Goal: Communication & Community: Ask a question

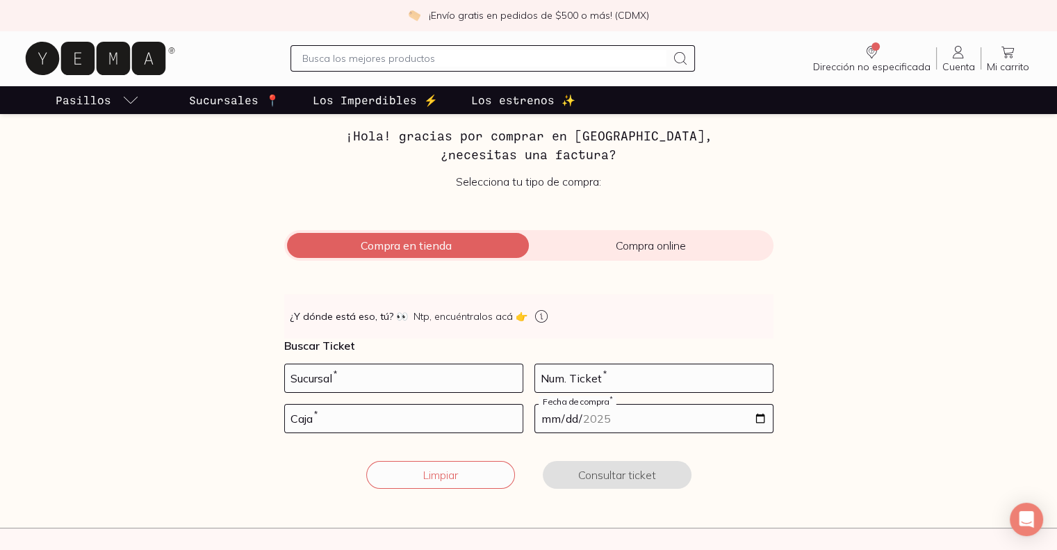
scroll to position [424, 0]
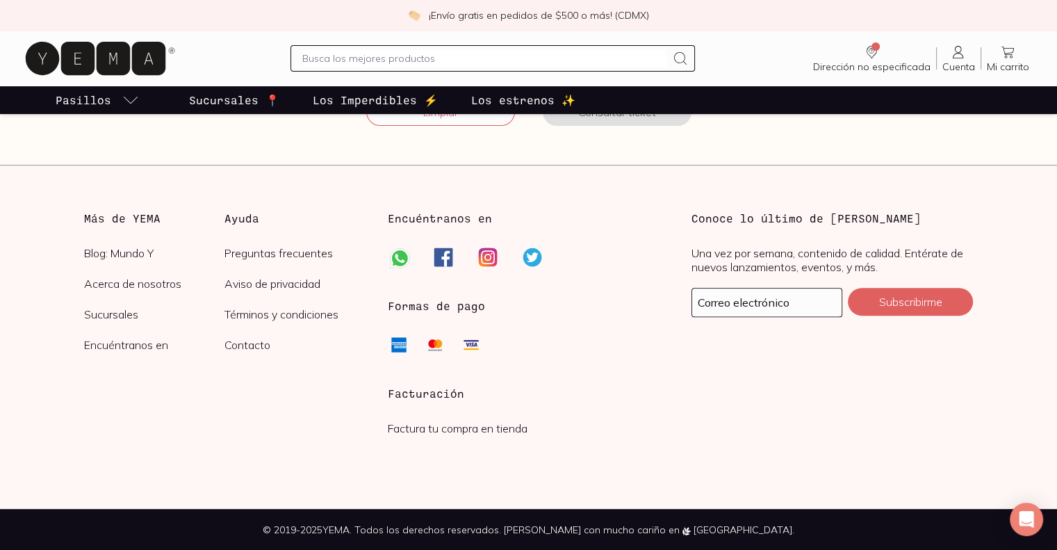
click at [437, 392] on h3 "Facturación" at bounding box center [529, 393] width 282 height 17
click at [453, 425] on link "Factura tu compra en tienda" at bounding box center [458, 428] width 140 height 14
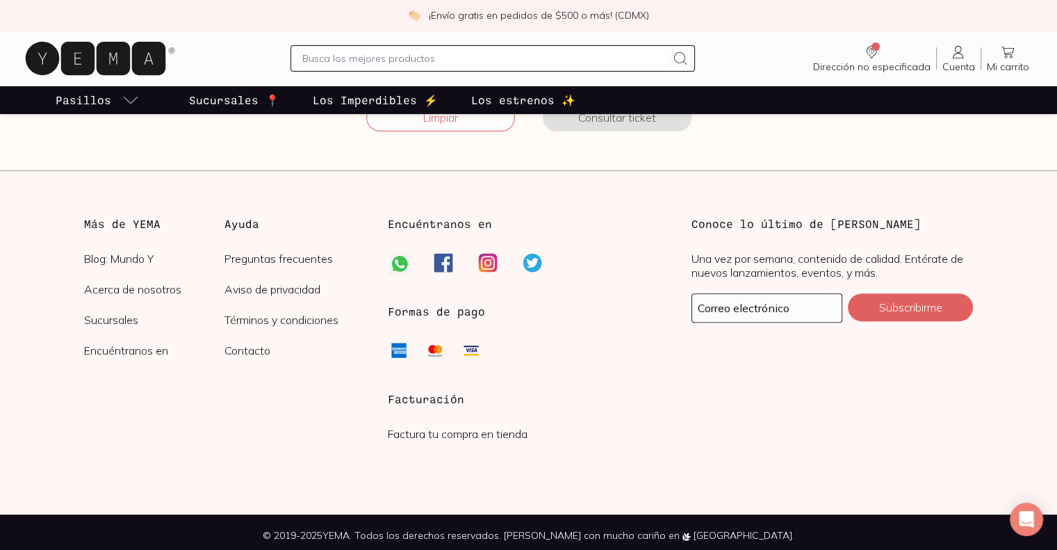
scroll to position [424, 0]
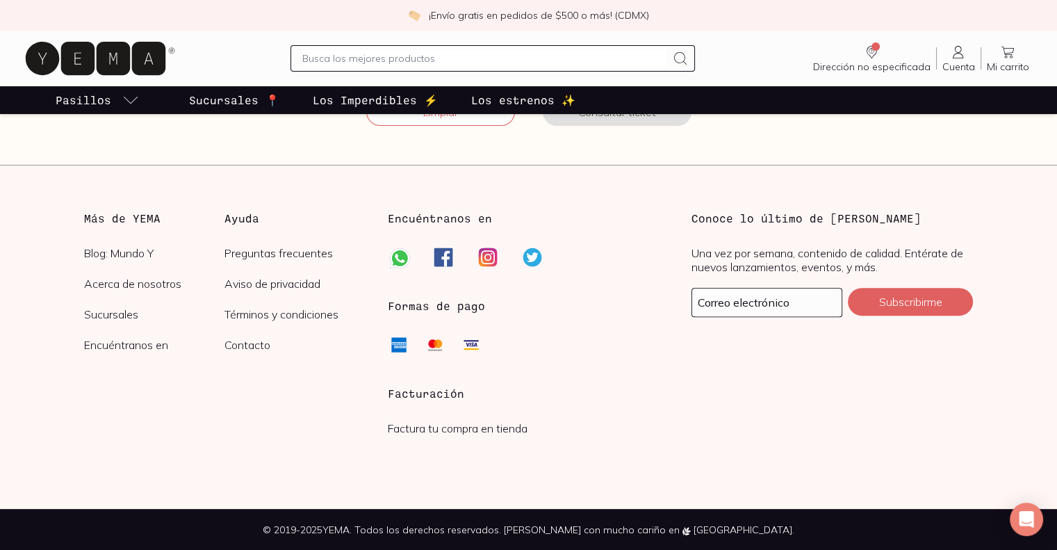
click at [420, 397] on h3 "Facturación" at bounding box center [529, 393] width 282 height 17
click at [442, 425] on link "Factura tu compra en tienda" at bounding box center [458, 428] width 140 height 14
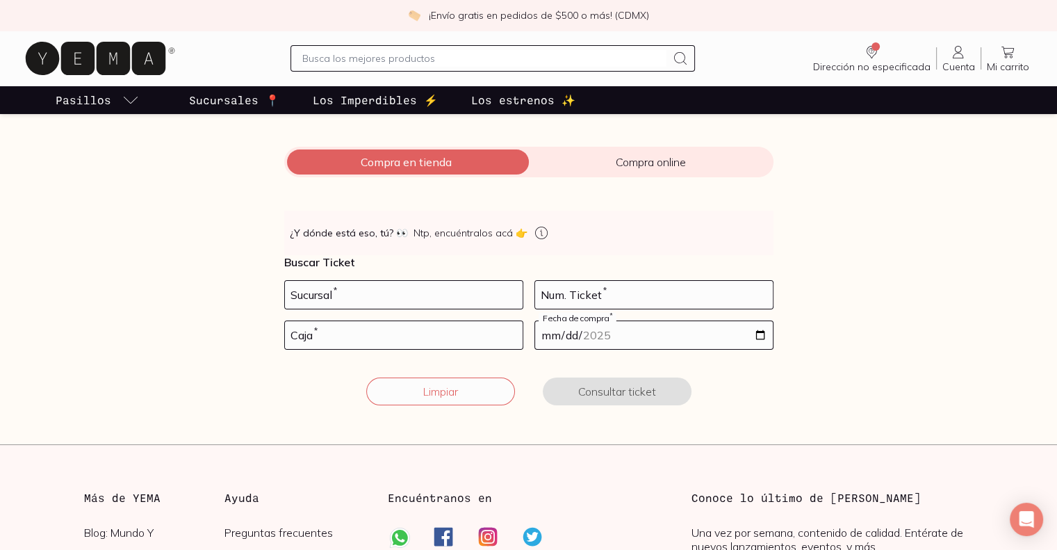
scroll to position [142, 0]
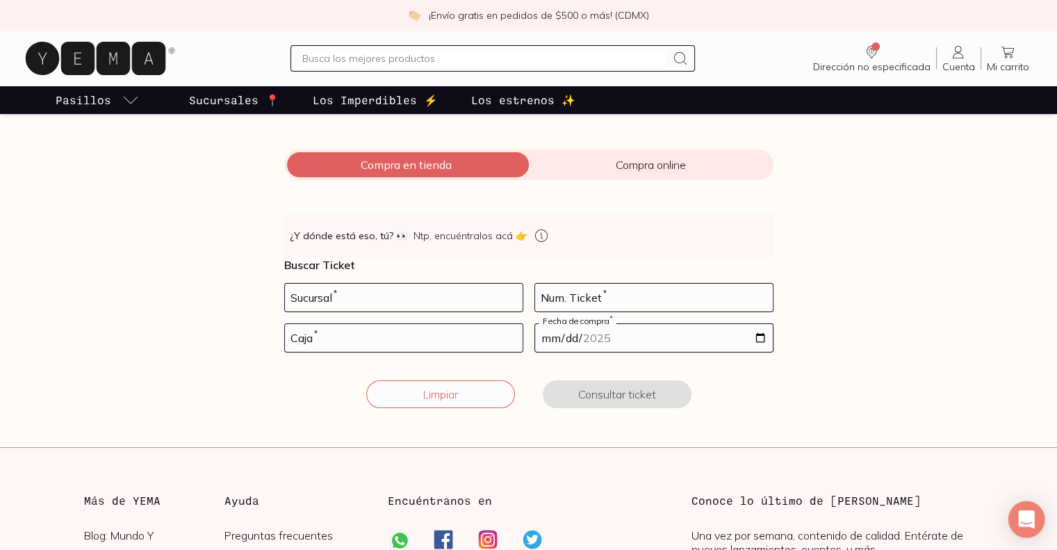
click at [1034, 514] on div "Open Intercom Messenger" at bounding box center [1027, 519] width 37 height 37
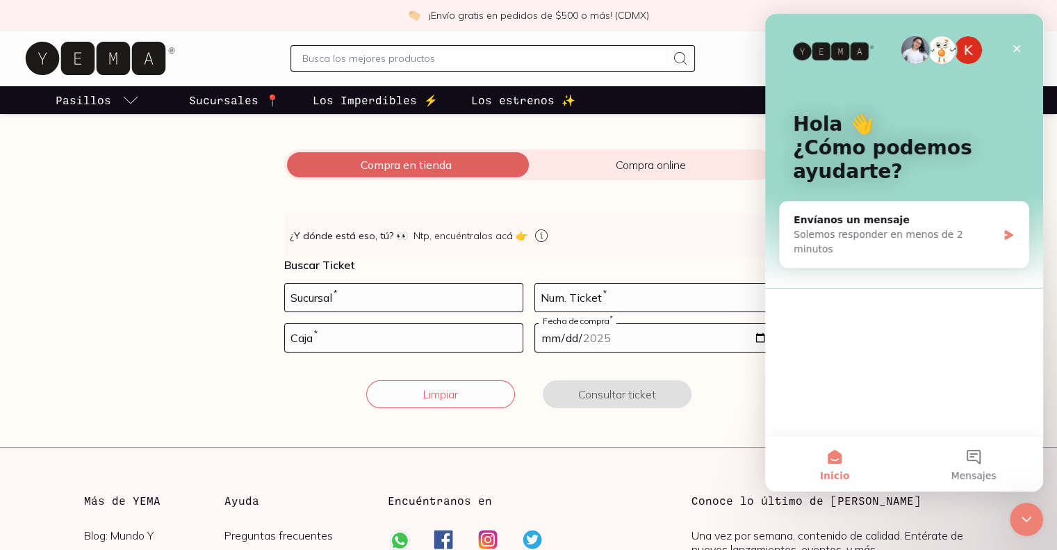
scroll to position [0, 0]
click at [978, 466] on button "Mensajes" at bounding box center [973, 464] width 139 height 56
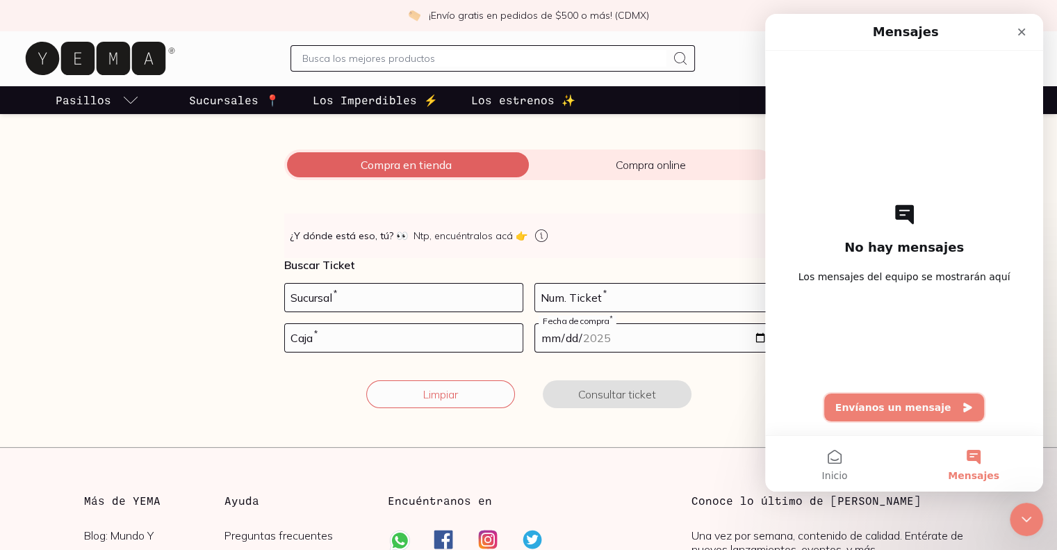
click at [932, 411] on button "Envíanos un mensaje" at bounding box center [904, 407] width 161 height 28
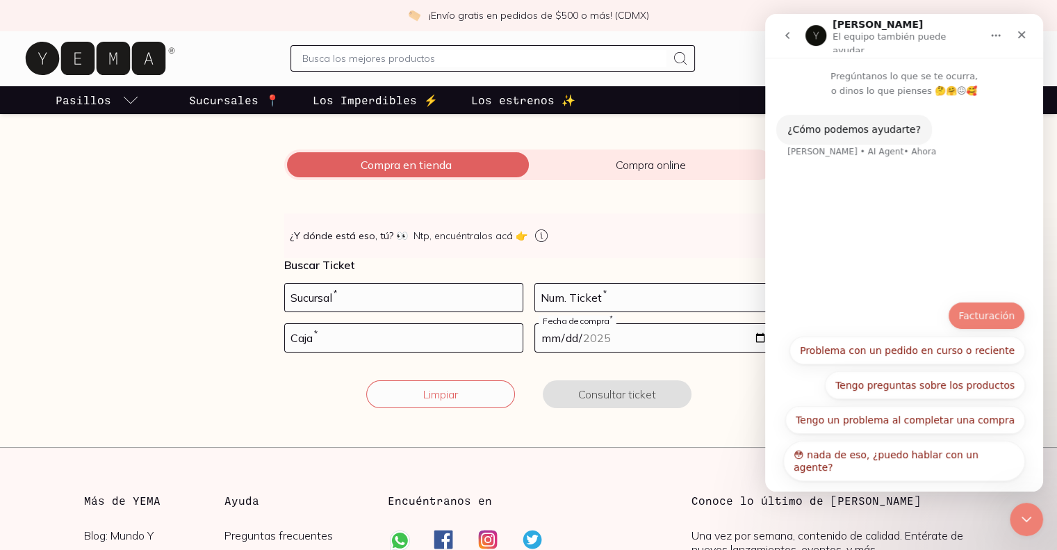
click at [990, 319] on button "Facturación" at bounding box center [986, 316] width 77 height 28
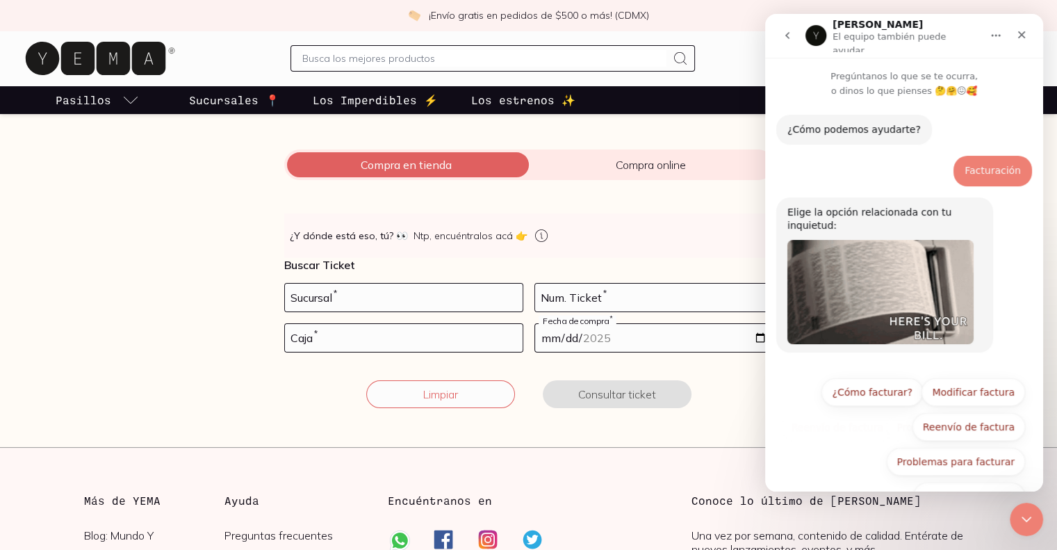
scroll to position [22, 0]
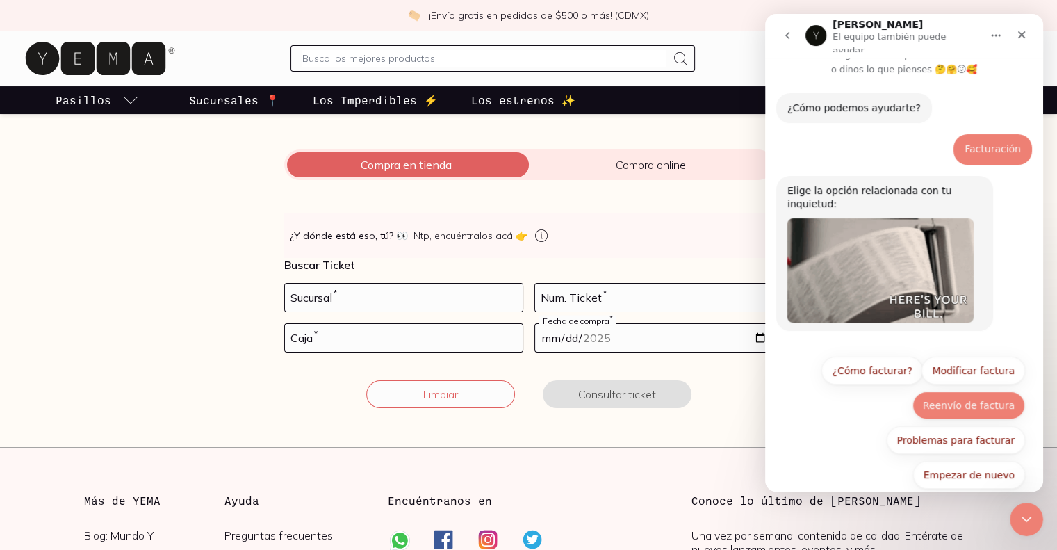
click at [979, 393] on button "Reenvío de factura" at bounding box center [969, 405] width 113 height 28
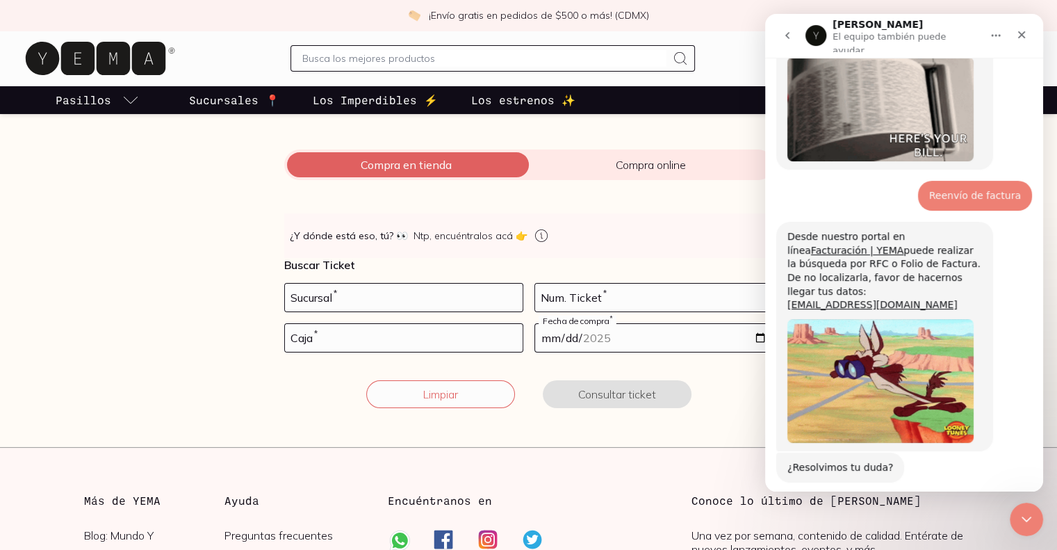
scroll to position [218, 0]
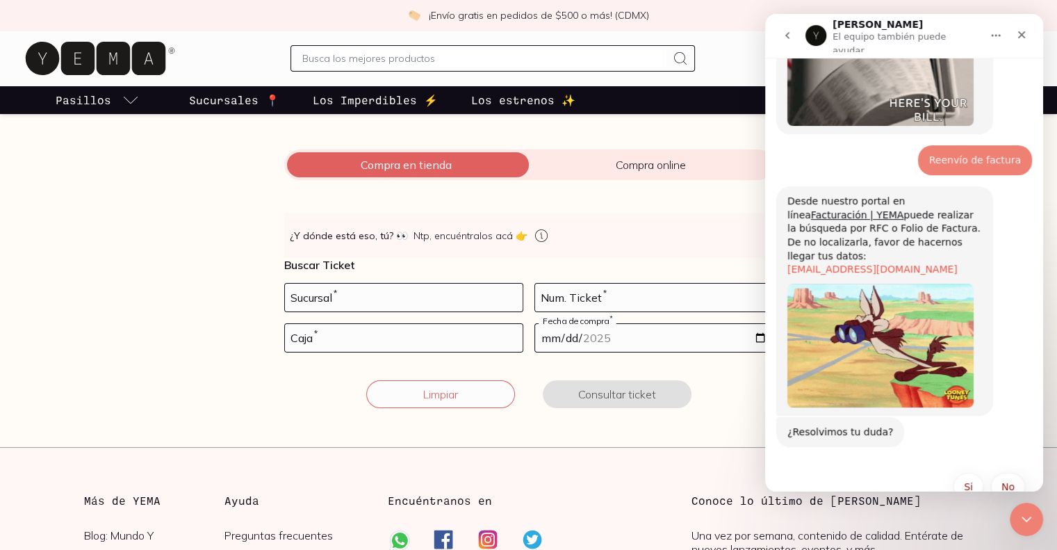
click at [877, 263] on link "[EMAIL_ADDRESS][DOMAIN_NAME]" at bounding box center [873, 268] width 170 height 11
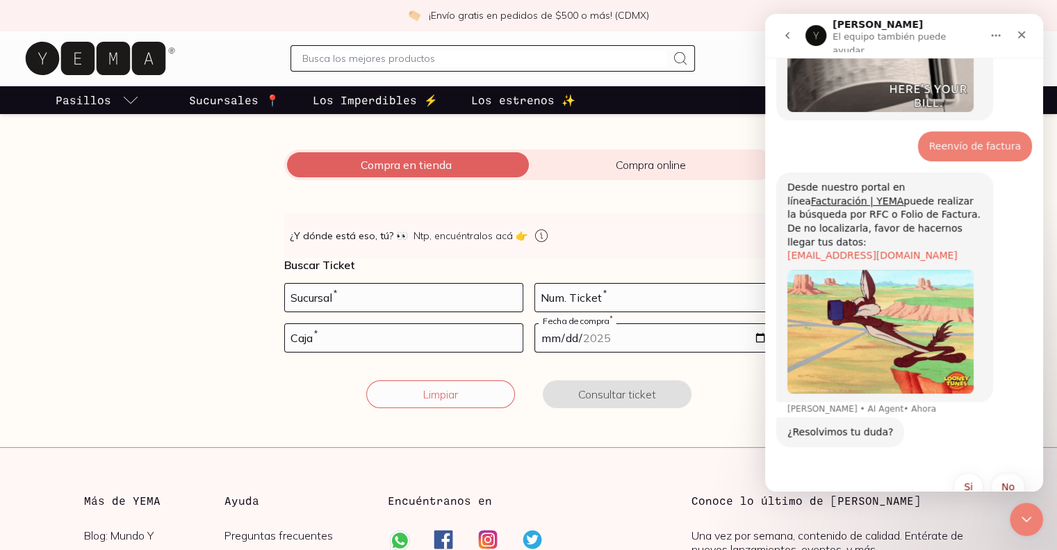
scroll to position [232, 0]
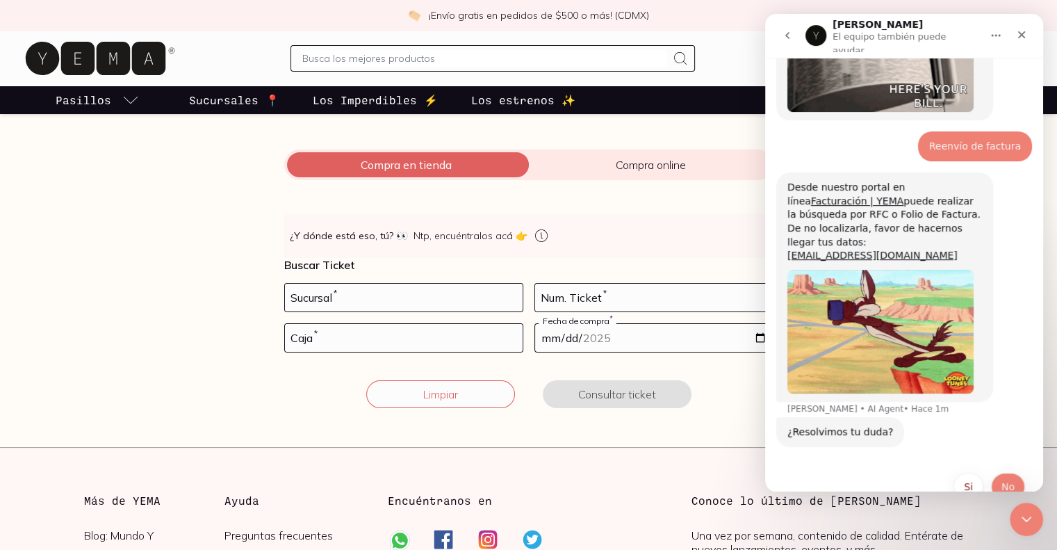
click at [1001, 473] on button "No" at bounding box center [1008, 487] width 34 height 28
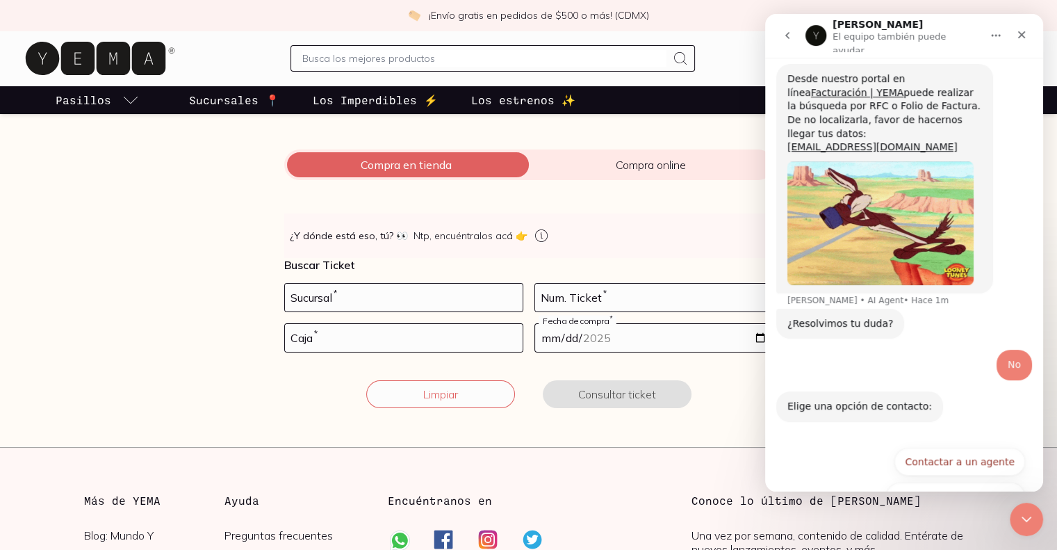
scroll to position [348, 0]
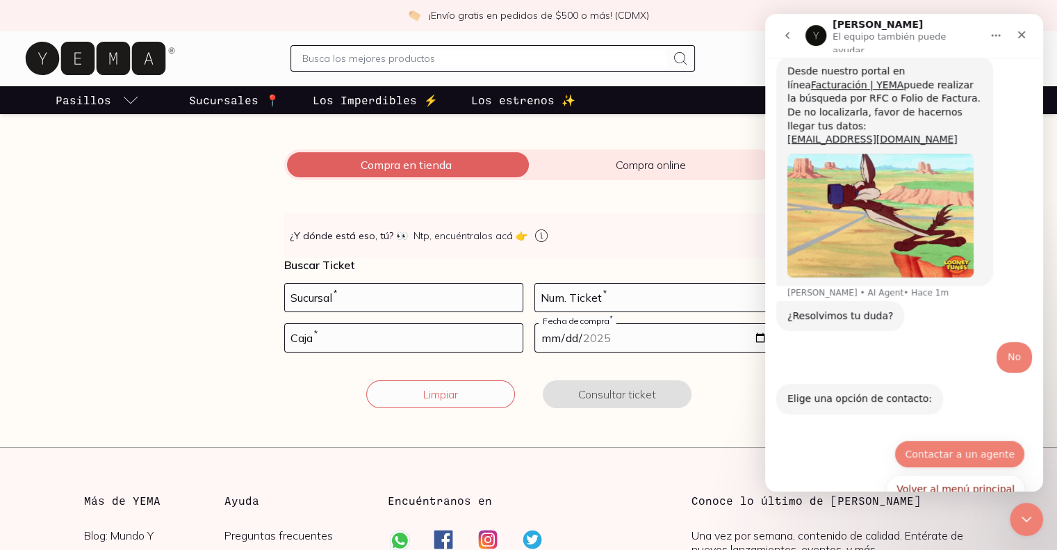
click at [981, 440] on button "Contactar a un agente" at bounding box center [960, 454] width 131 height 28
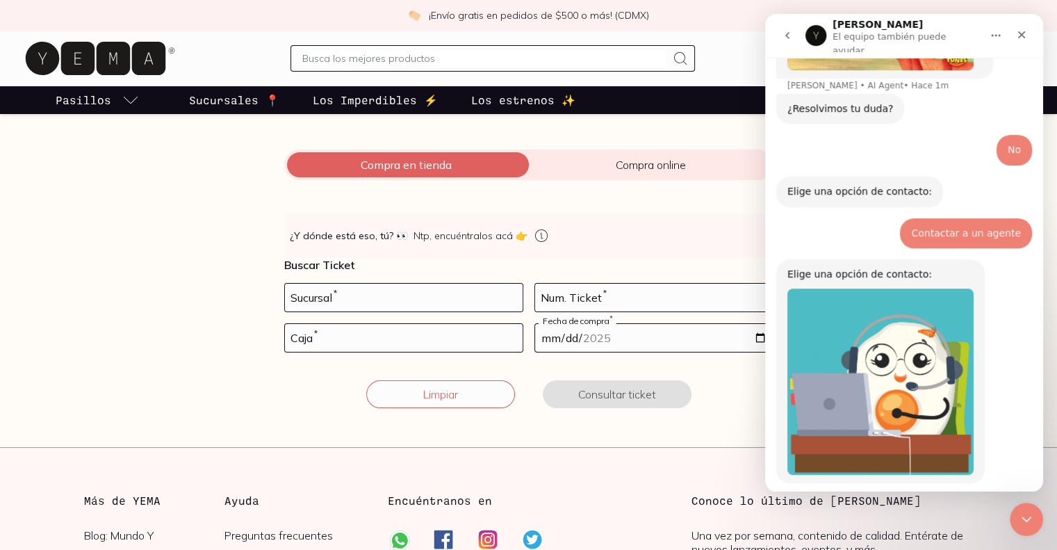
scroll to position [591, 0]
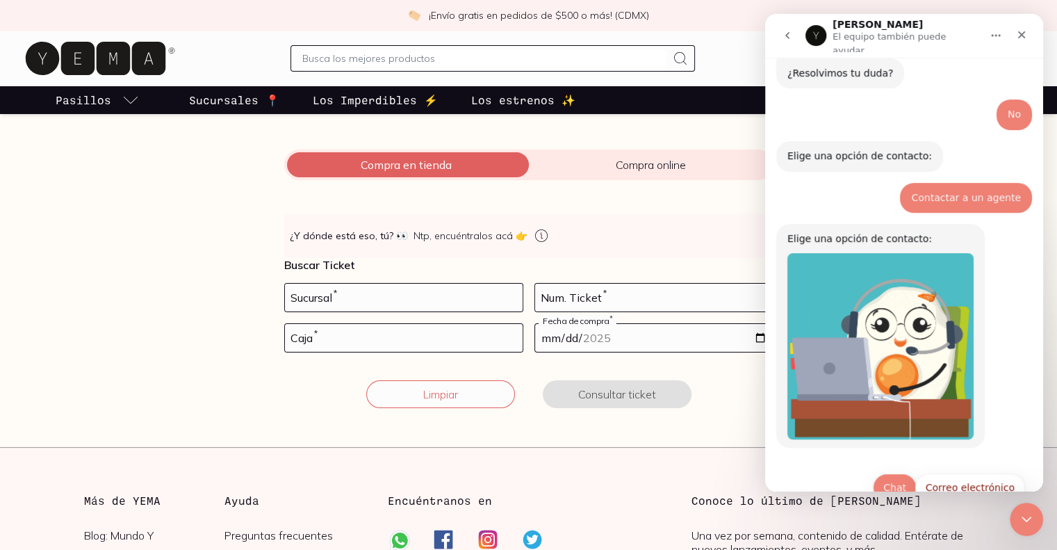
click at [893, 473] on button "Chat" at bounding box center [895, 487] width 44 height 28
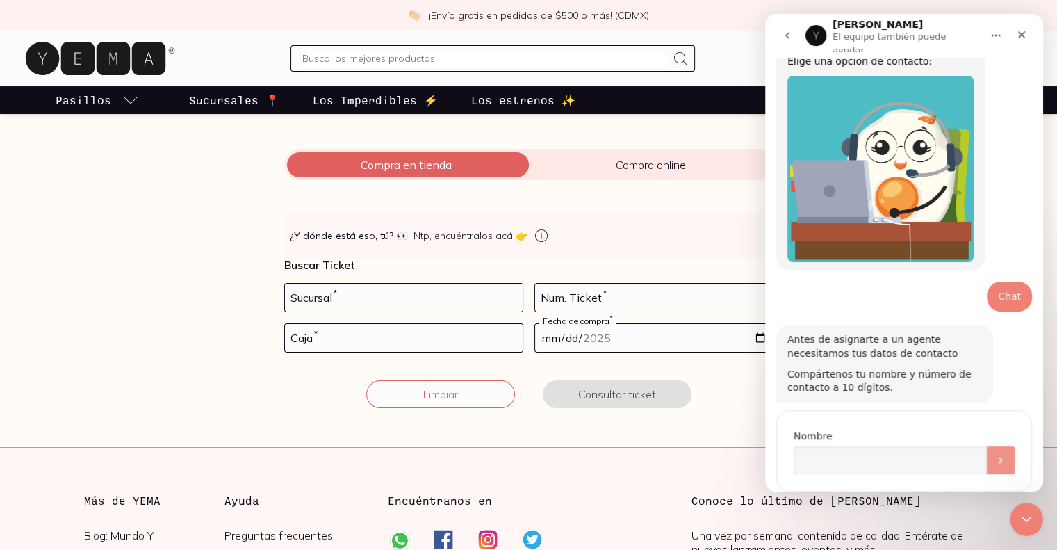
scroll to position [769, 0]
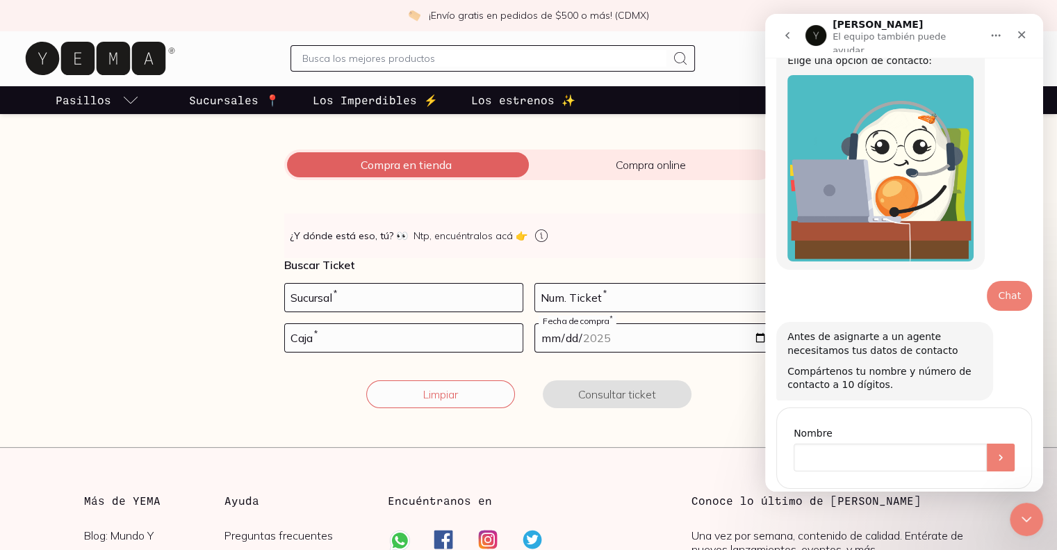
click at [861, 443] on input "Nombre" at bounding box center [890, 457] width 193 height 28
type input "[PERSON_NAME]"
click at [987, 443] on button "Enviar" at bounding box center [1001, 457] width 28 height 28
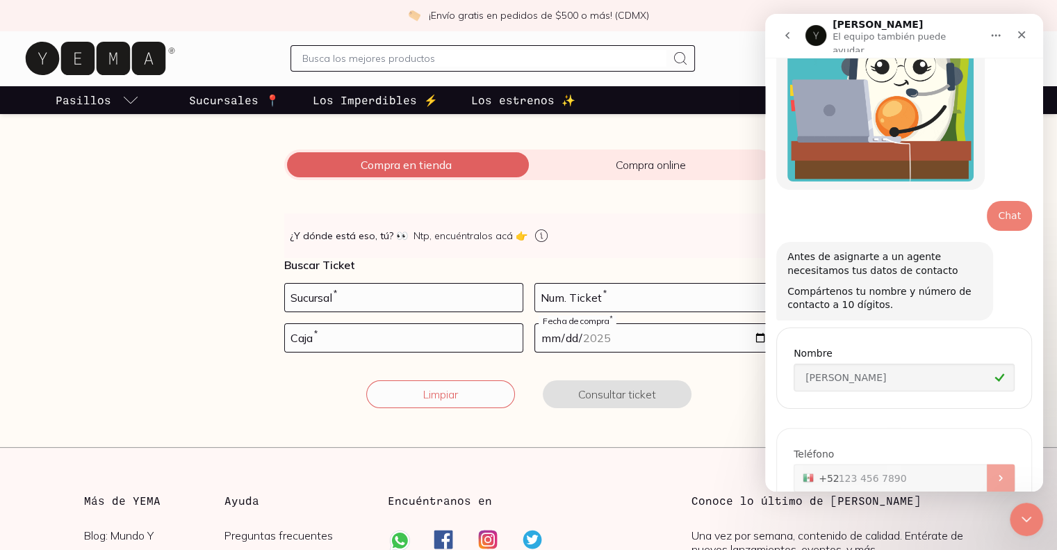
scroll to position [865, 0]
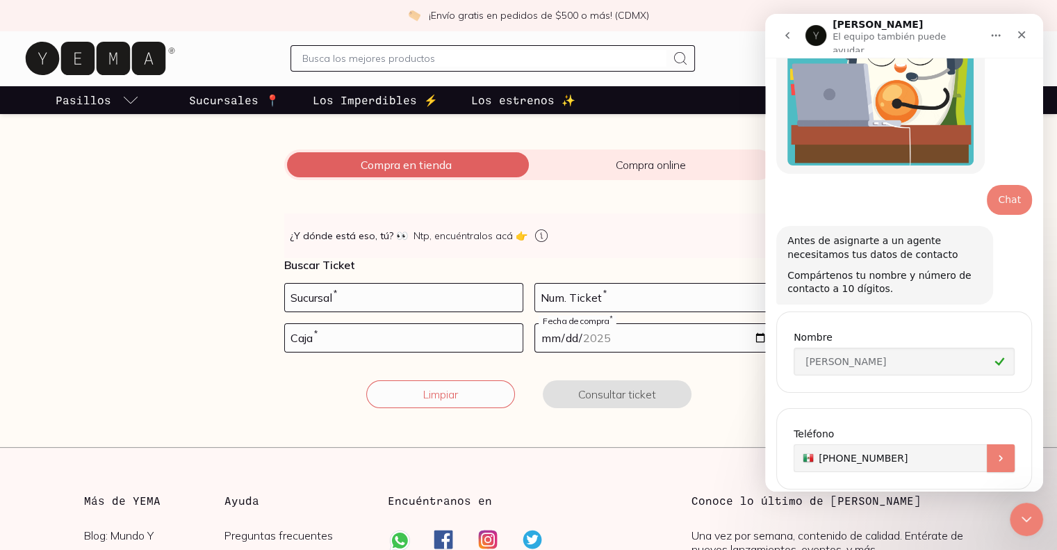
type input "[PHONE_NUMBER]"
click at [999, 455] on icon "Enviar" at bounding box center [1000, 458] width 3 height 6
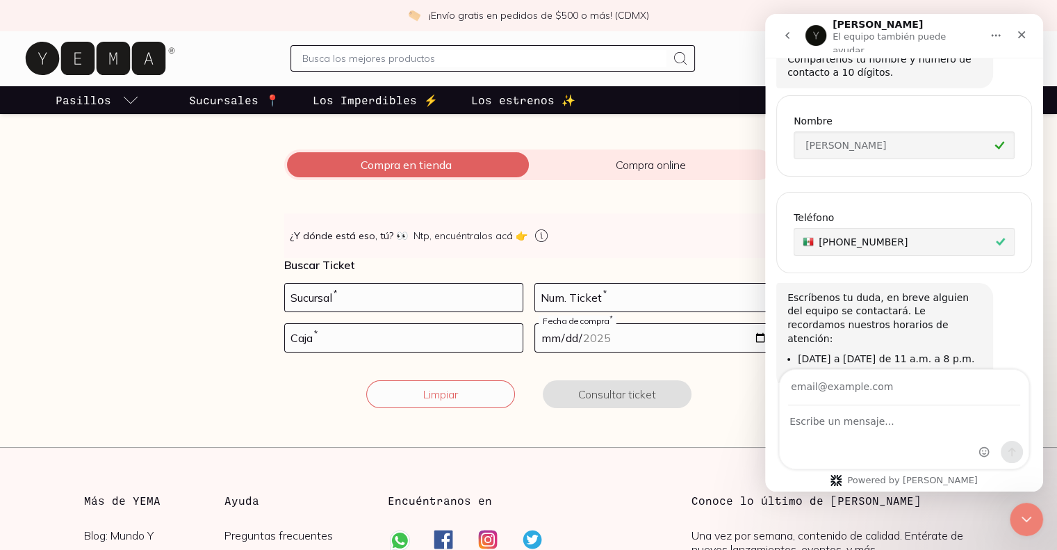
scroll to position [1082, 0]
drag, startPoint x: 826, startPoint y: 263, endPoint x: 970, endPoint y: 344, distance: 164.3
click at [970, 344] on div "Escríbenos tu duda, en breve alguien del equipo se contactará. Le recordamos nu…" at bounding box center [904, 351] width 256 height 138
click at [864, 393] on input "Su correo electrónico" at bounding box center [904, 387] width 232 height 35
type input "[EMAIL_ADDRESS][DOMAIN_NAME]"
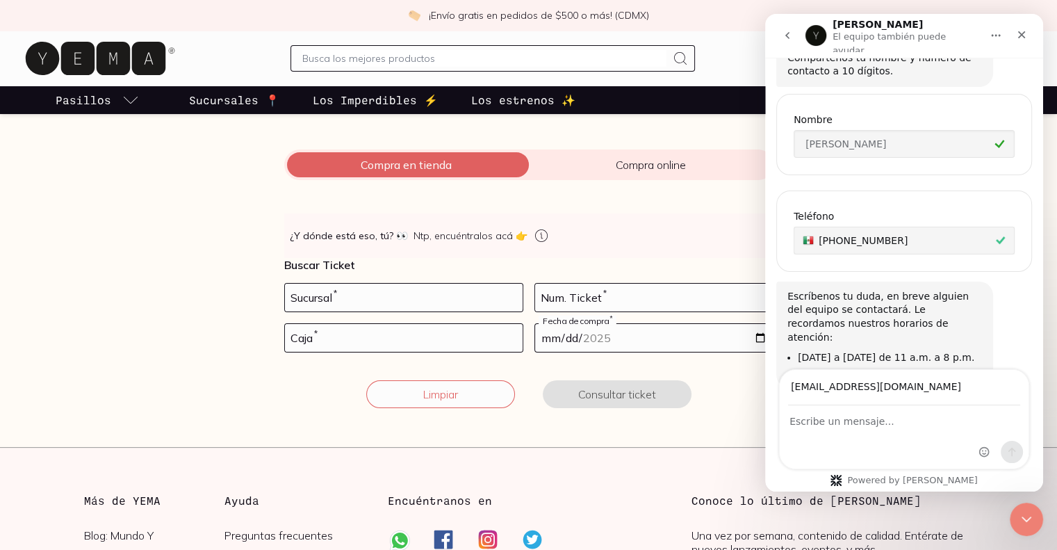
click at [895, 435] on div "Intercom Messenger" at bounding box center [904, 437] width 249 height 63
click at [866, 419] on textarea "Escribe un mensaje..." at bounding box center [904, 418] width 249 height 24
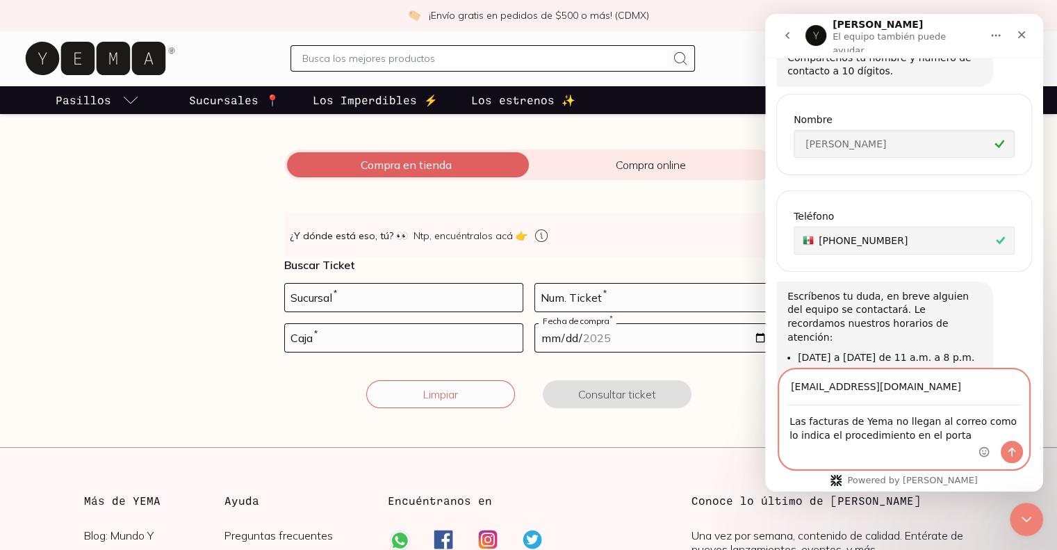
type textarea "Las facturas de Yema no llegan al correo como lo indica el procedimiento en el …"
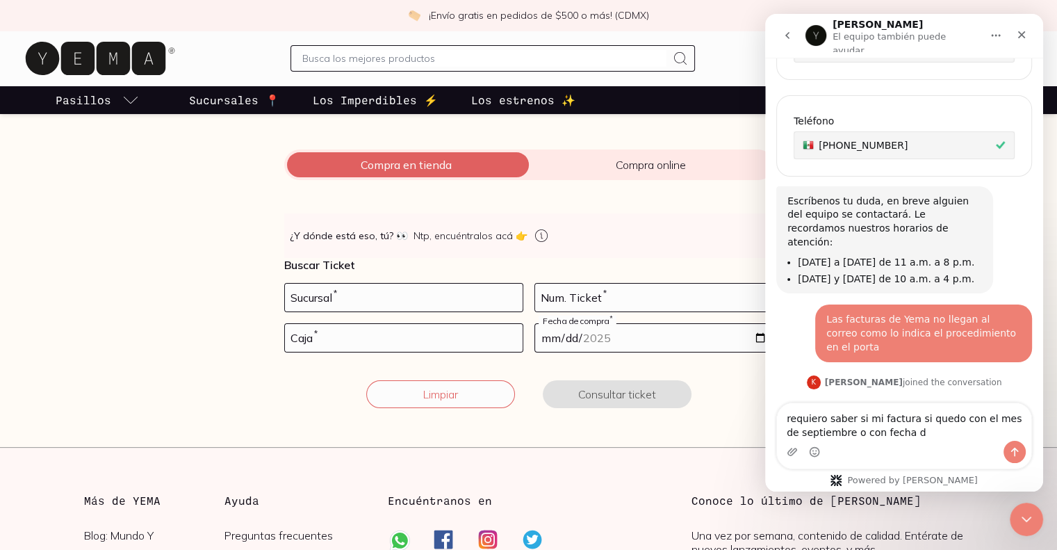
scroll to position [1191, 0]
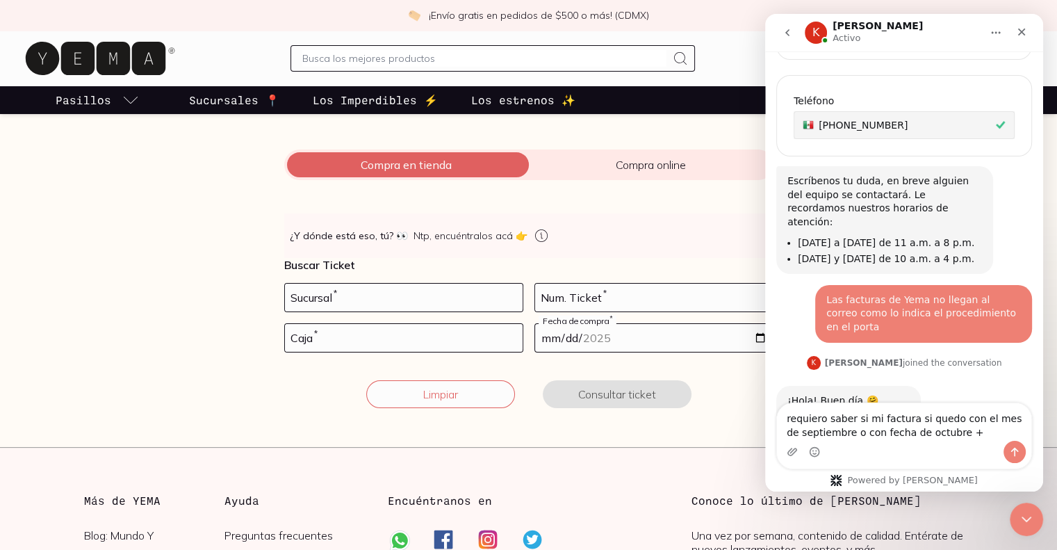
type textarea "requiero saber si mi factura si quedo con el mes de septiembre o con fecha de o…"
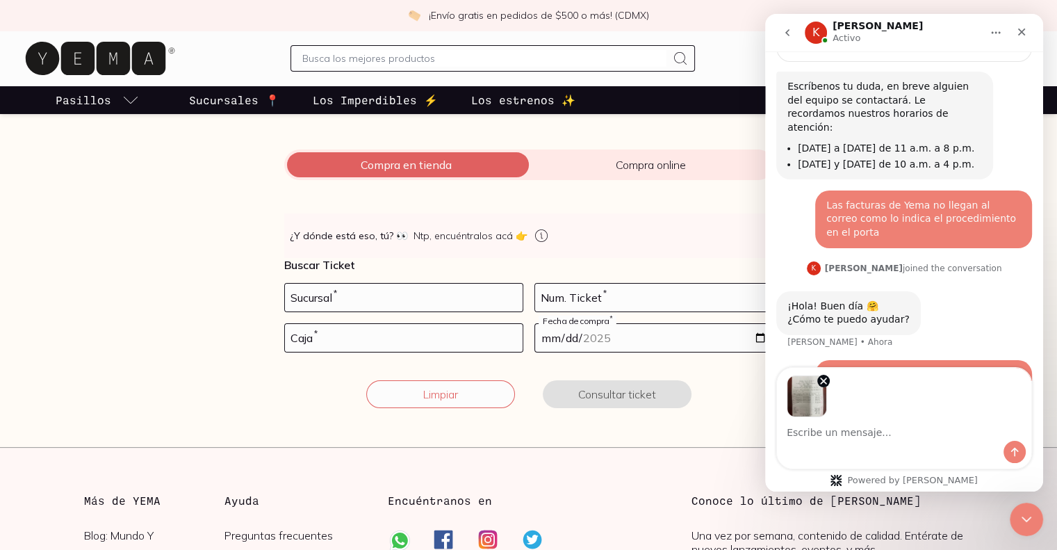
scroll to position [1335, 0]
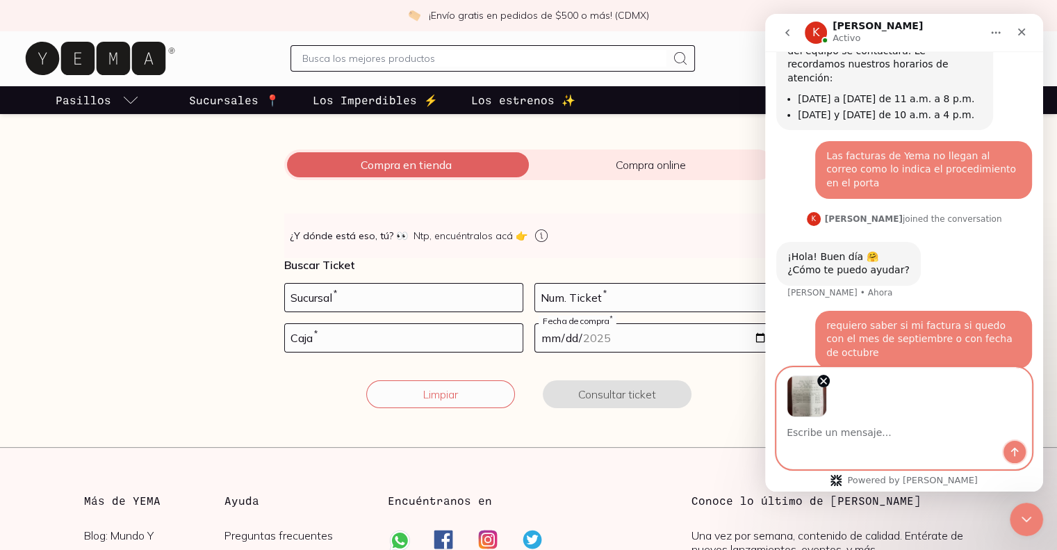
click at [1024, 452] on button "Enviar un mensaje…" at bounding box center [1015, 452] width 22 height 22
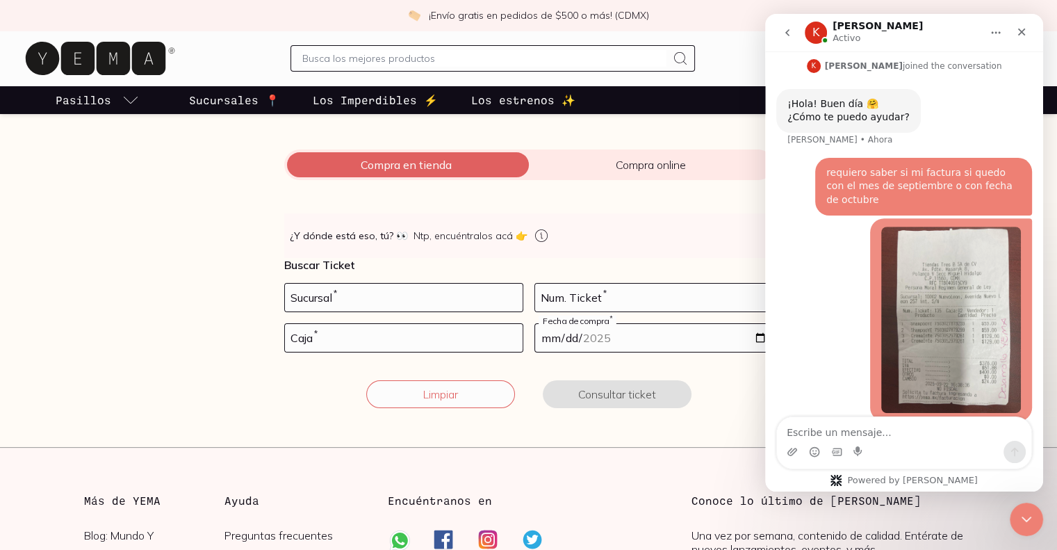
scroll to position [1490, 0]
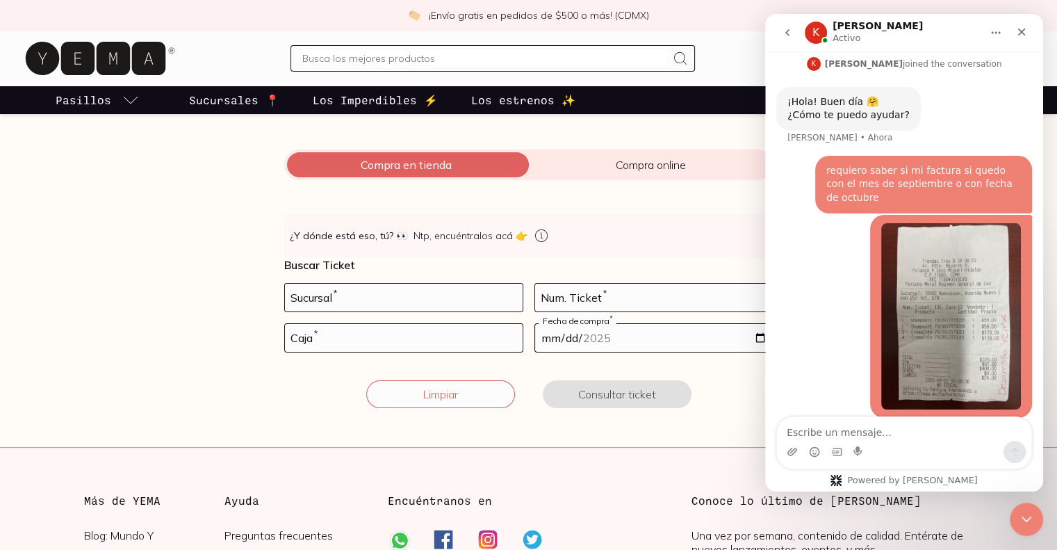
click at [918, 434] on textarea "Escribe un mensaje..." at bounding box center [904, 429] width 254 height 24
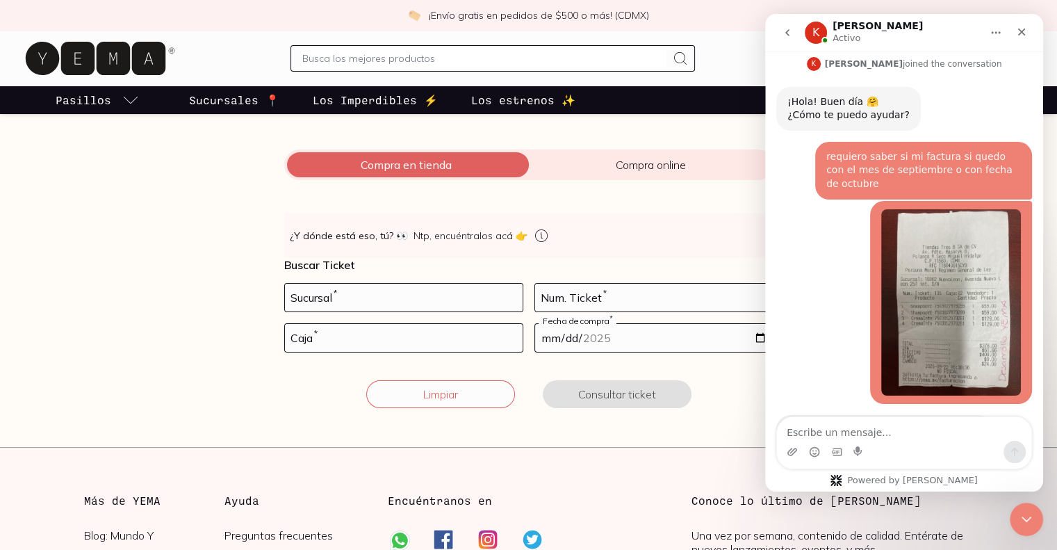
scroll to position [1492, 0]
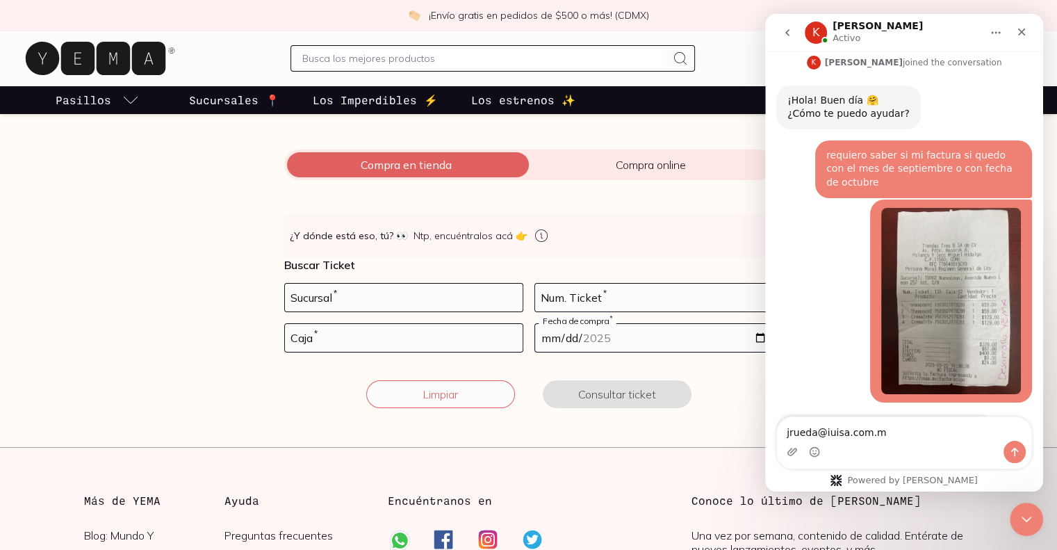
type textarea "[EMAIL_ADDRESS][DOMAIN_NAME]"
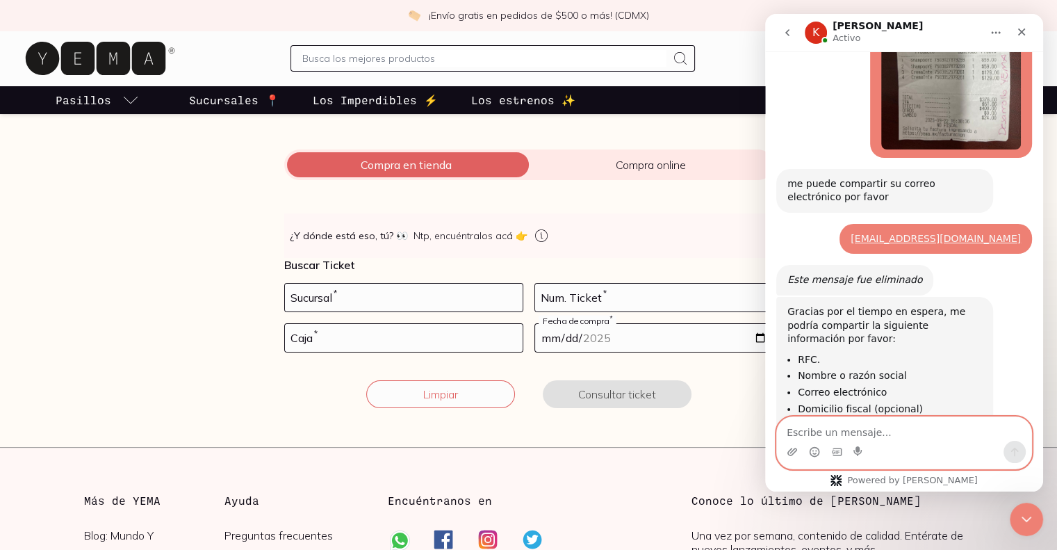
scroll to position [1738, 0]
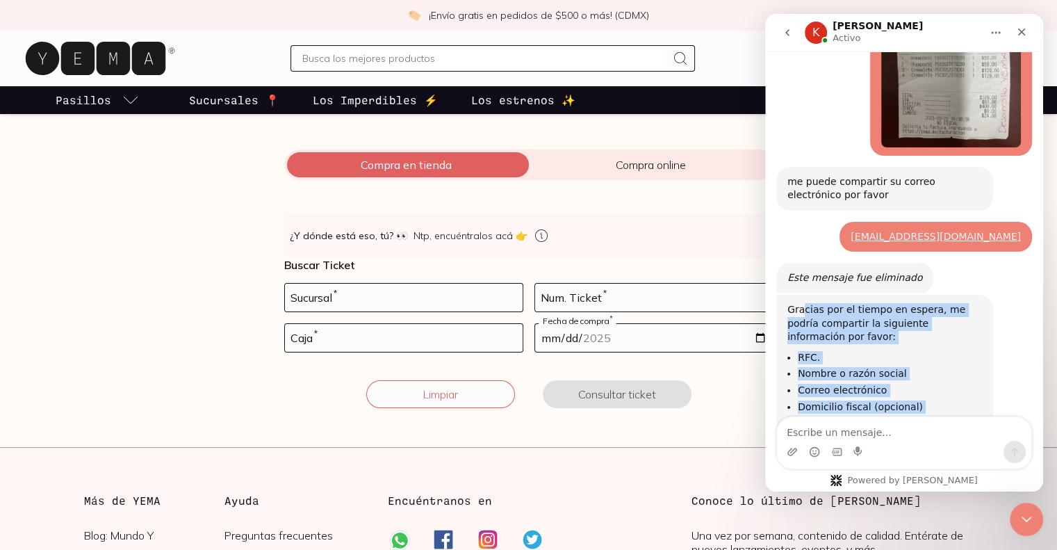
drag, startPoint x: 804, startPoint y: 242, endPoint x: 910, endPoint y: 369, distance: 165.4
click at [910, 369] on div "Gracias por el tiempo en espera, me podría compartir la siguiente información p…" at bounding box center [885, 382] width 195 height 159
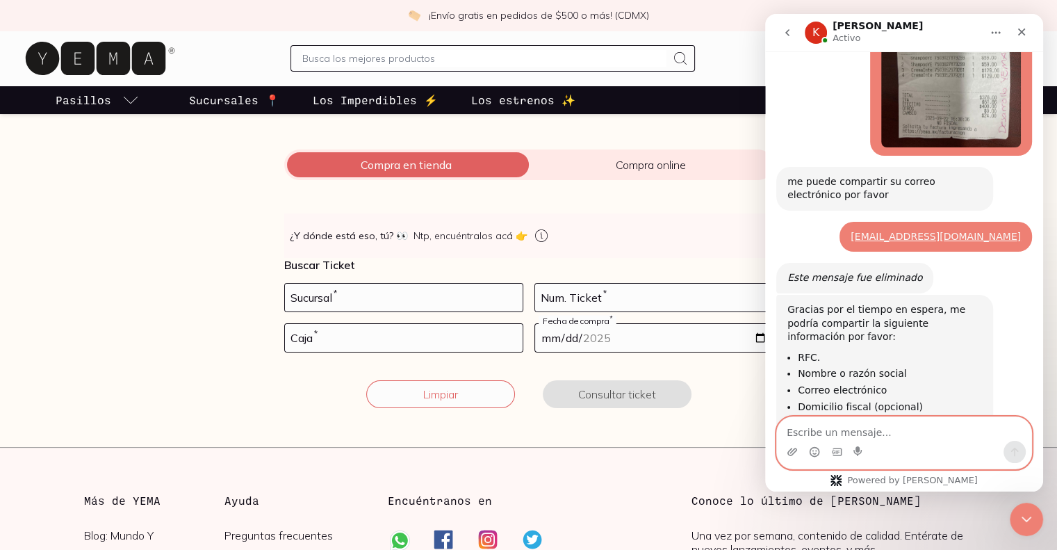
click at [872, 435] on textarea "Escribe un mensaje..." at bounding box center [904, 429] width 254 height 24
type textarea "FLA970702I50"
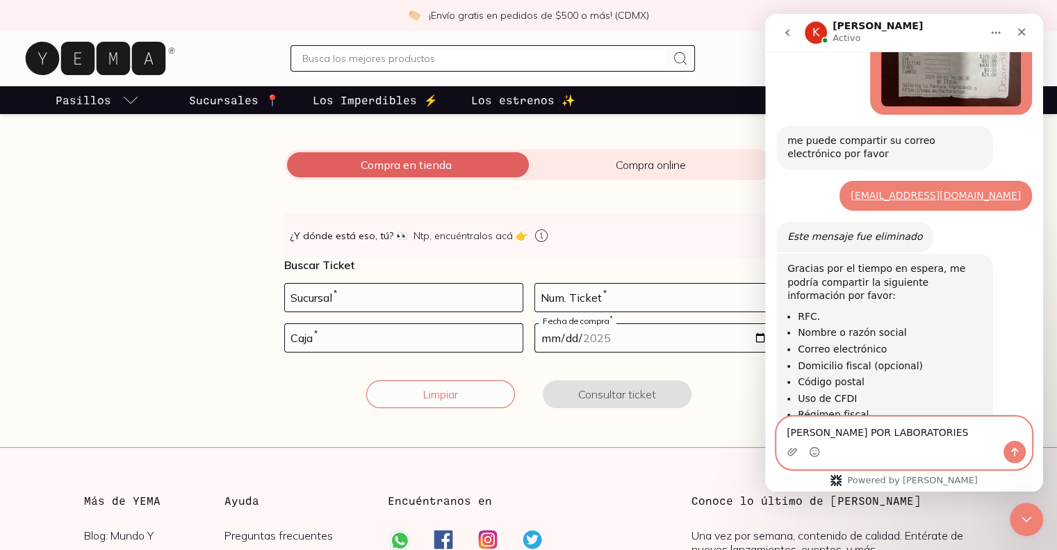
type textarea "[PERSON_NAME] POR LABORATORIES"
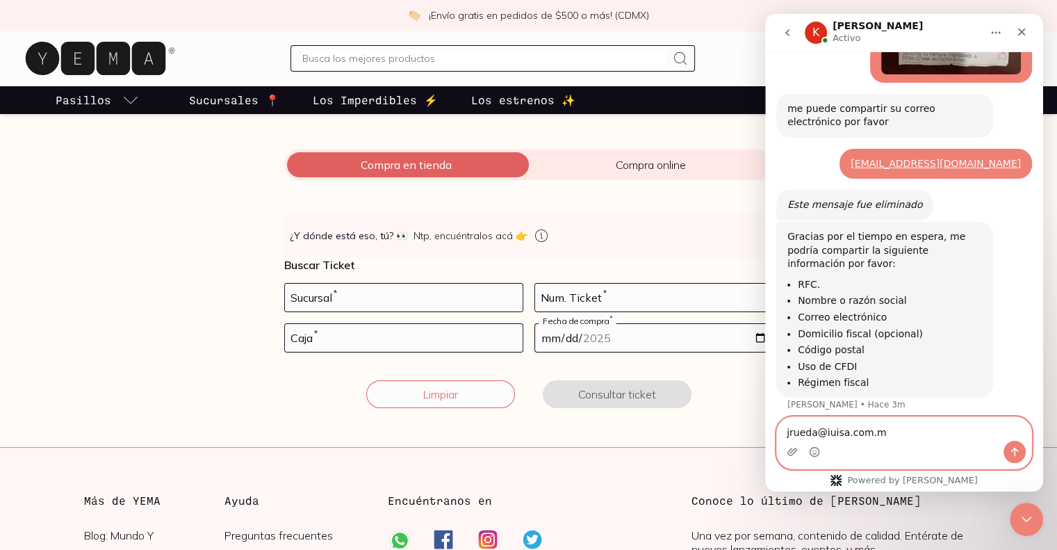
type textarea "[EMAIL_ADDRESS][DOMAIN_NAME]"
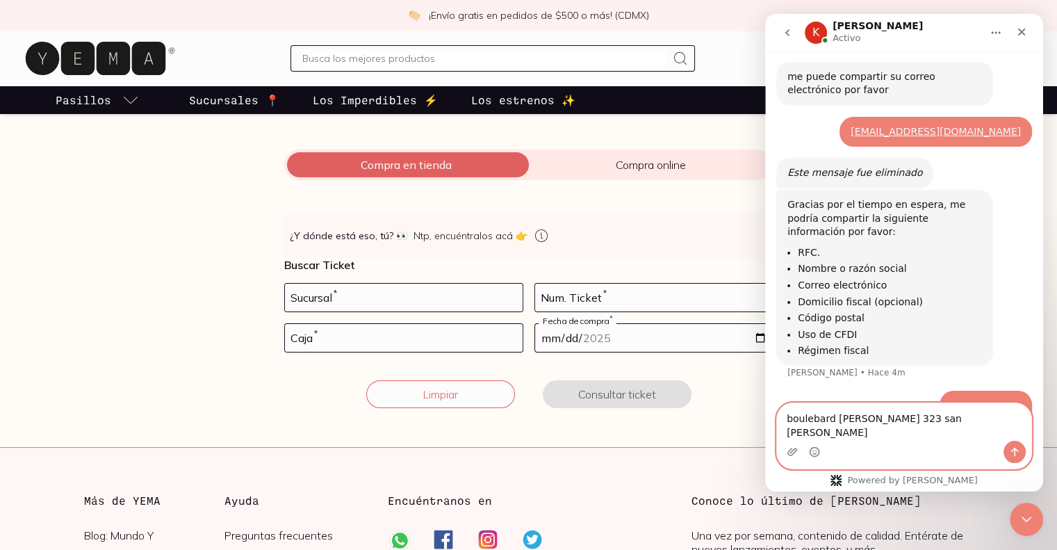
type textarea "boulebard [PERSON_NAME] 323 san [PERSON_NAME]"
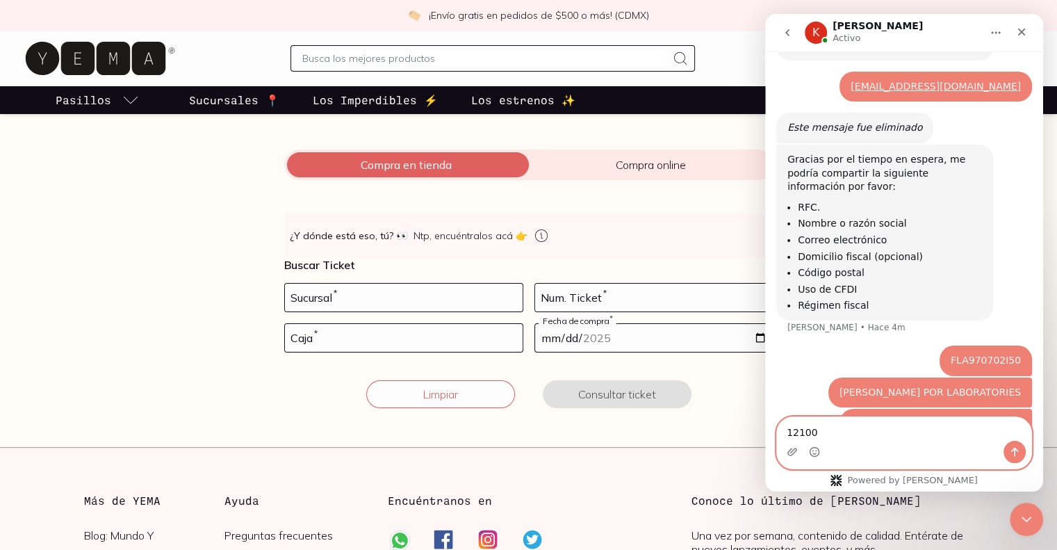
type textarea "12100"
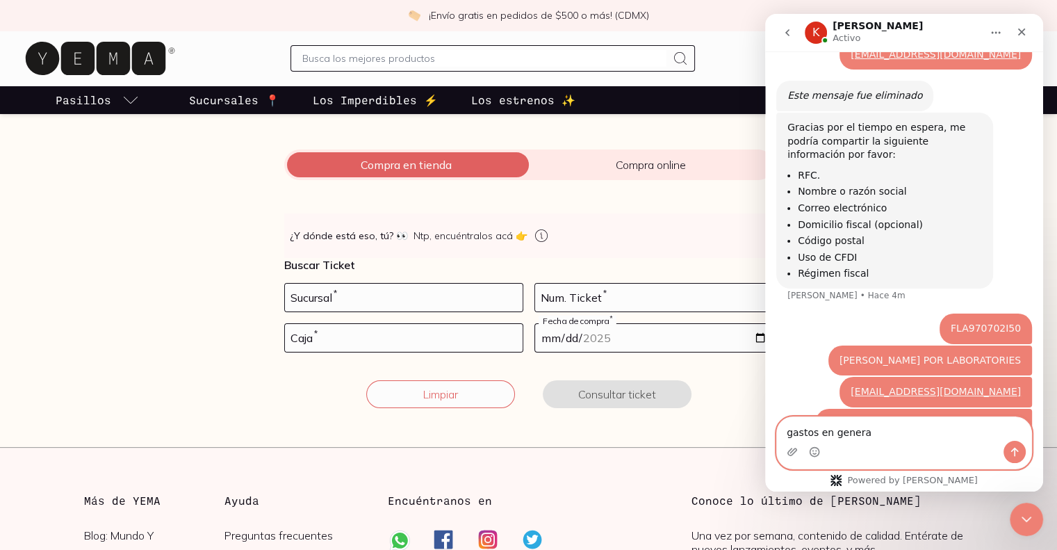
type textarea "gastos en genera"
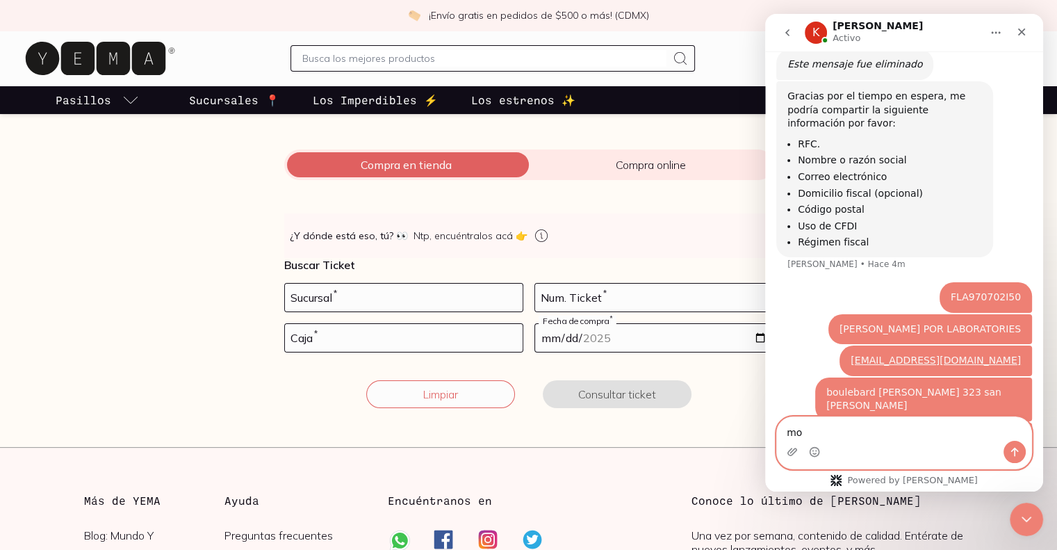
type textarea "m"
type textarea "persona moral"
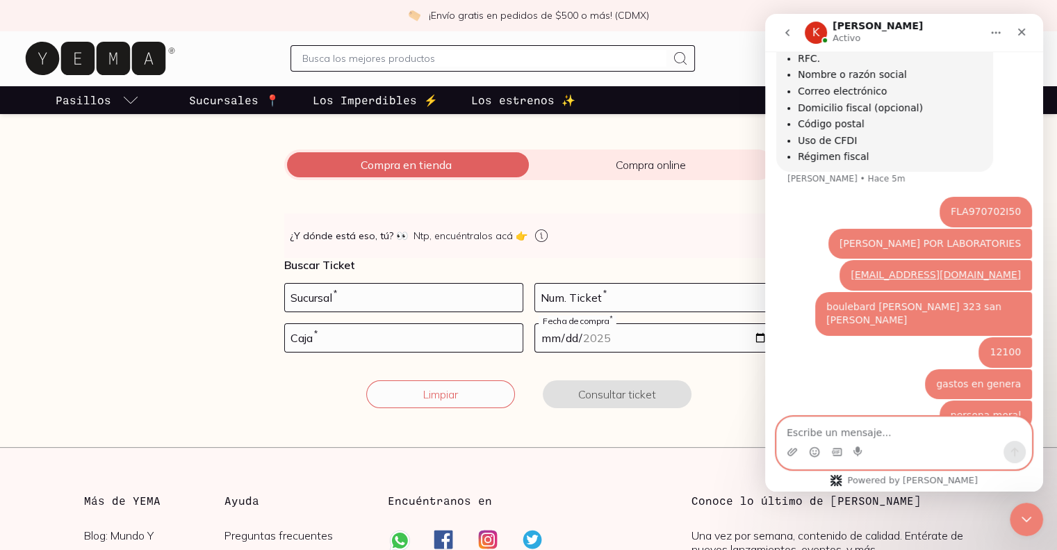
scroll to position [2039, 0]
type textarea "gracias"
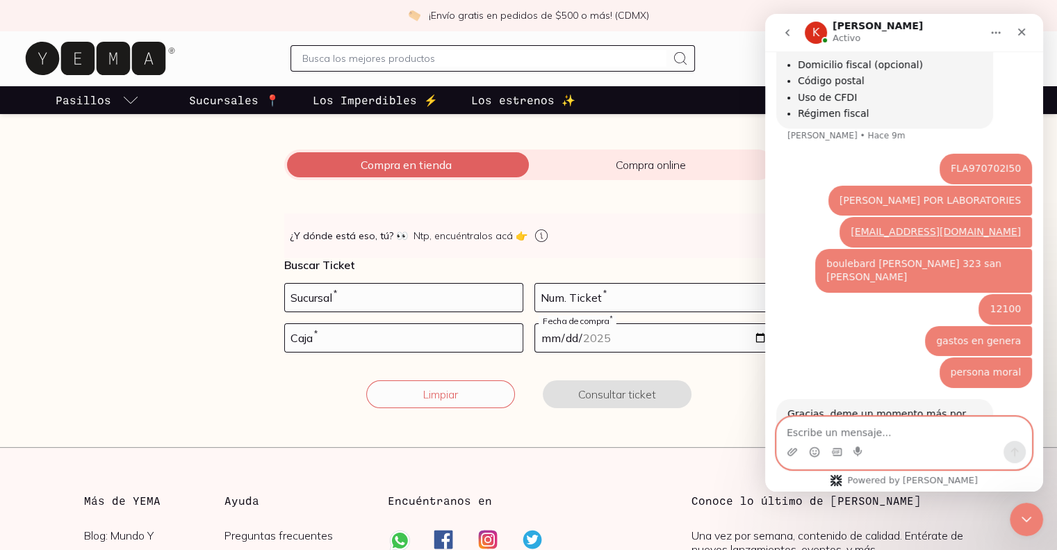
scroll to position [2121, 0]
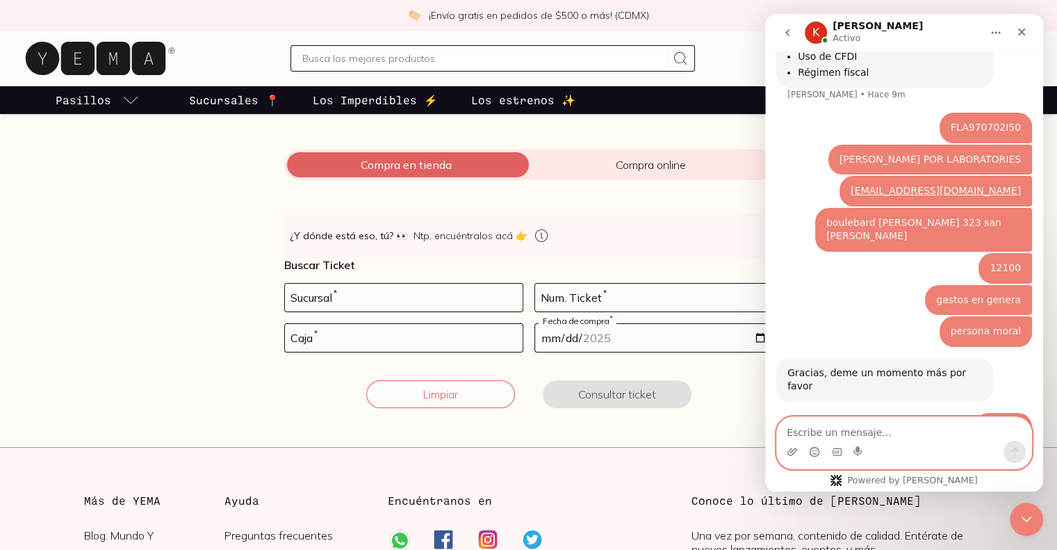
click at [838, 432] on textarea "Escribe un mensaje..." at bounding box center [904, 429] width 254 height 24
drag, startPoint x: 838, startPoint y: 432, endPoint x: 786, endPoint y: 71, distance: 365.1
click at [786, 71] on div "Pregúntanos lo que se te ocurra, o dinos lo que pienses 🤔🤗😖🥰 ¿Cómo podemos ayud…" at bounding box center [904, 271] width 278 height 440
paste textarea "régimen General [PERSON_NAME] Personas [PERSON_NAME]"
type textarea "régimen General [PERSON_NAME] Personas [PERSON_NAME]"
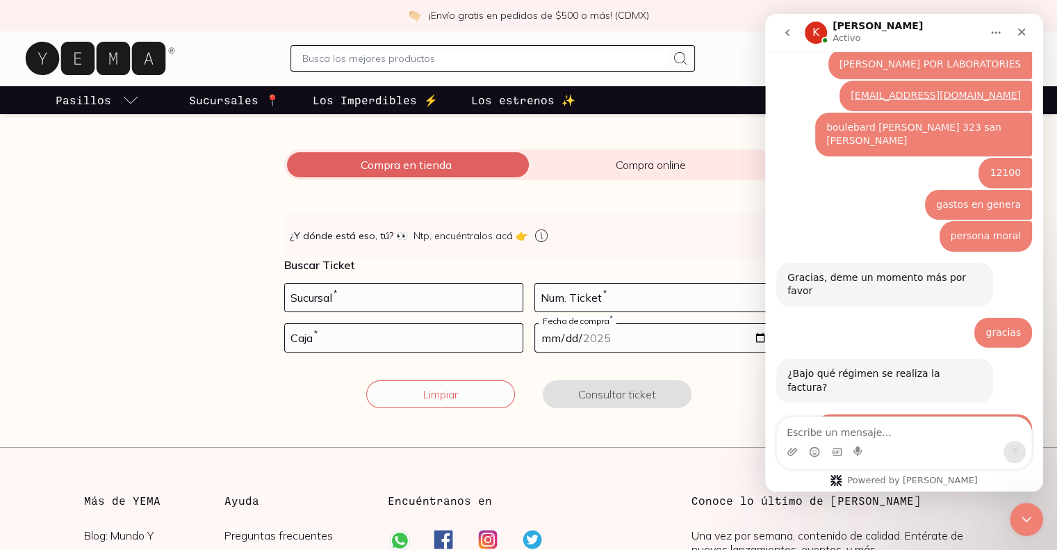
scroll to position [2219, 0]
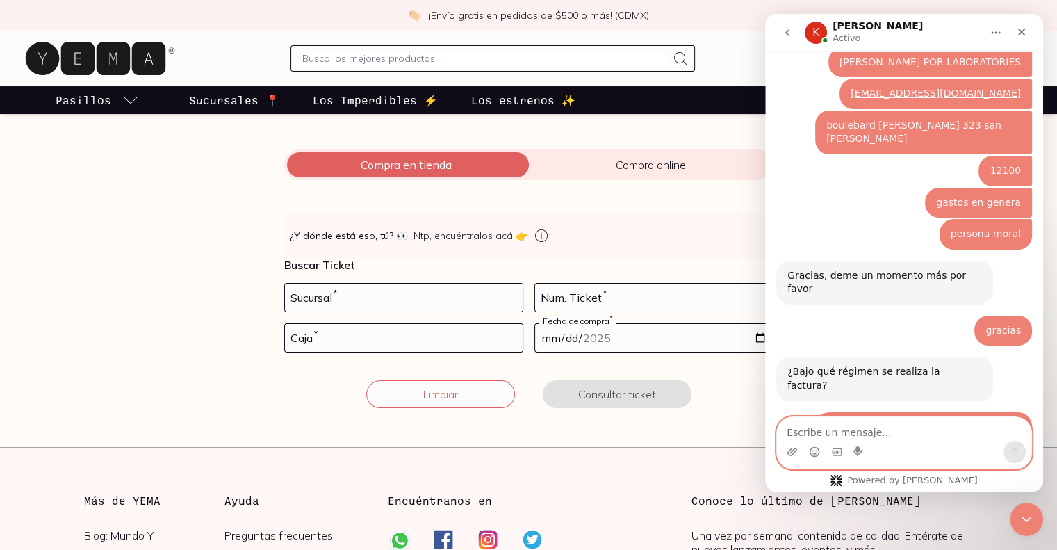
click at [822, 422] on textarea "Escribe un mensaje..." at bounding box center [904, 429] width 254 height 24
type textarea "gracias"
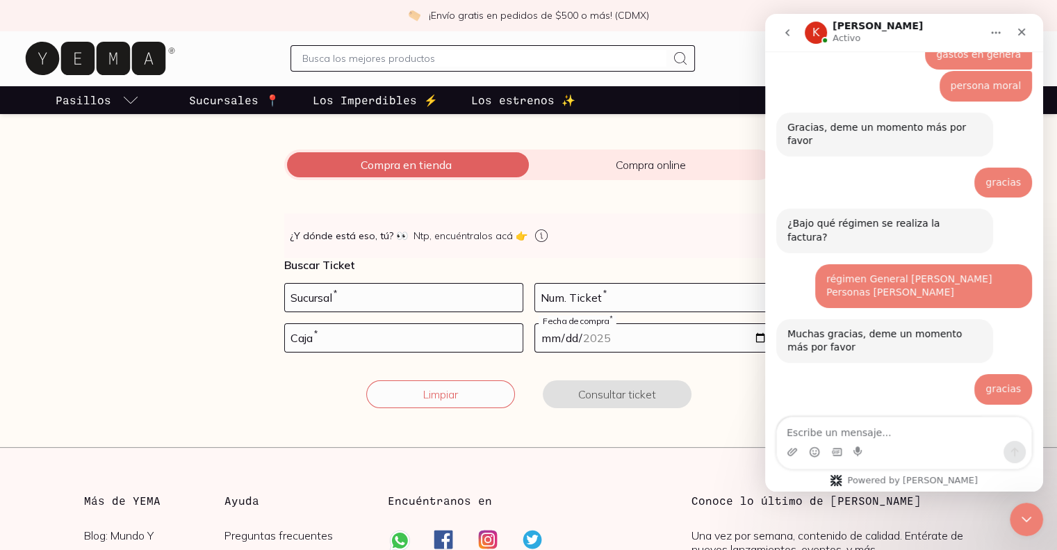
scroll to position [2369, 0]
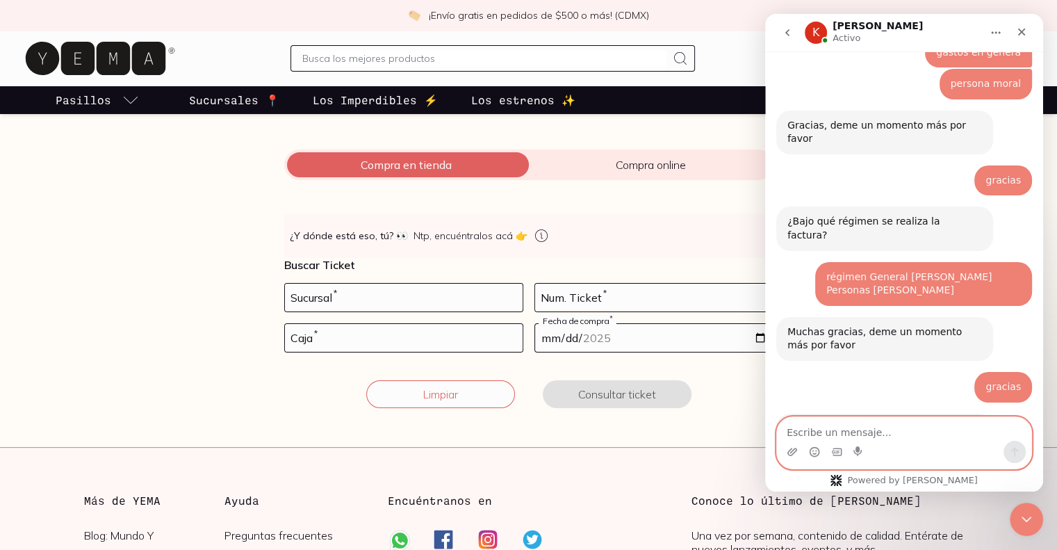
click at [824, 430] on textarea "Escribe un mensaje..." at bounding box center [904, 429] width 254 height 24
type textarea "ok de acuerdo"
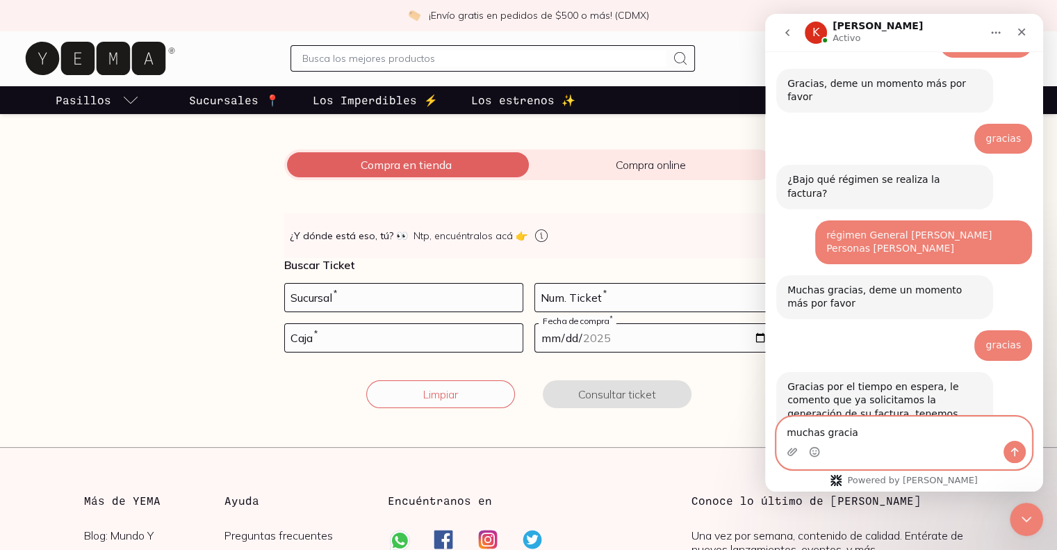
type textarea "muchas gracia s"
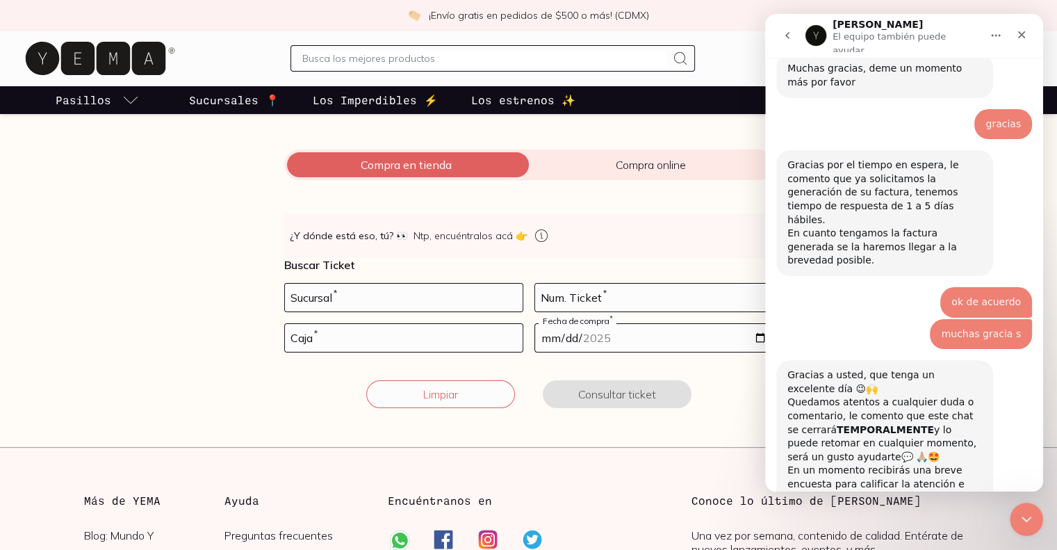
scroll to position [2652, 0]
